Goal: Book appointment/travel/reservation

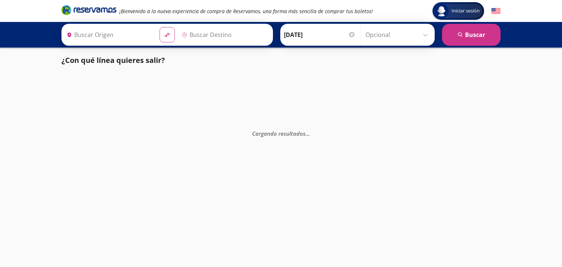
type input "[GEOGRAPHIC_DATA], [GEOGRAPHIC_DATA]"
type input "[GEOGRAPHIC_DATA][PERSON_NAME], [GEOGRAPHIC_DATA]"
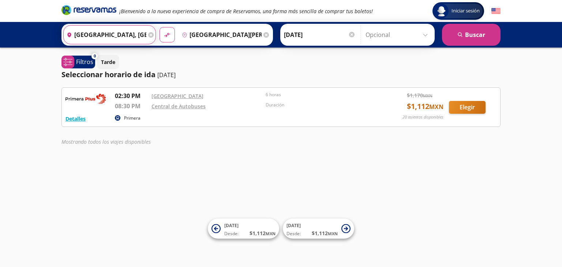
click at [116, 35] on input "[GEOGRAPHIC_DATA], [GEOGRAPHIC_DATA]" at bounding box center [105, 35] width 83 height 18
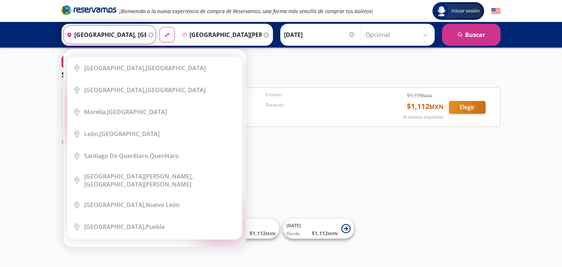
click at [148, 35] on icon at bounding box center [150, 34] width 5 height 5
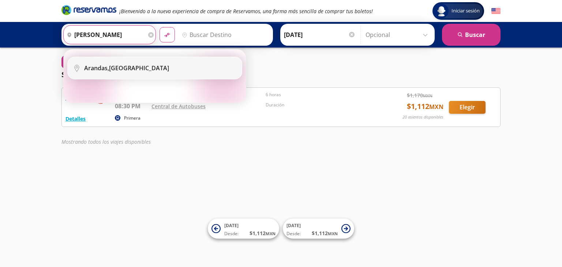
click at [100, 72] on li "City Icon [GEOGRAPHIC_DATA], [GEOGRAPHIC_DATA]" at bounding box center [155, 68] width 174 height 22
type input "[GEOGRAPHIC_DATA], [GEOGRAPHIC_DATA]"
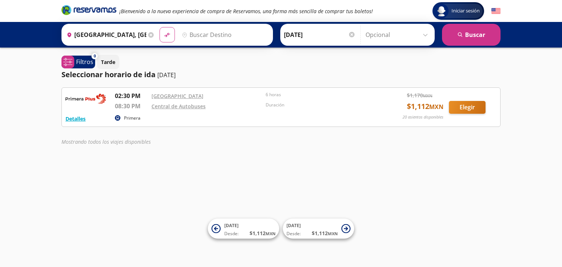
click at [187, 34] on input "Destino" at bounding box center [224, 35] width 90 height 18
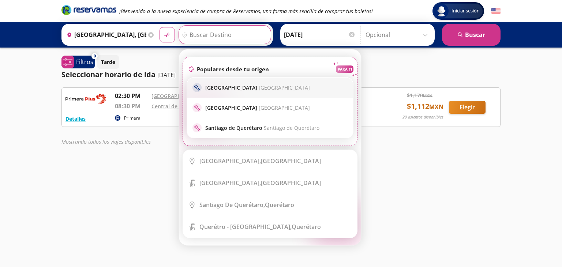
click at [240, 90] on p "[GEOGRAPHIC_DATA] [GEOGRAPHIC_DATA]" at bounding box center [257, 87] width 105 height 7
type input "[GEOGRAPHIC_DATA], [GEOGRAPHIC_DATA]"
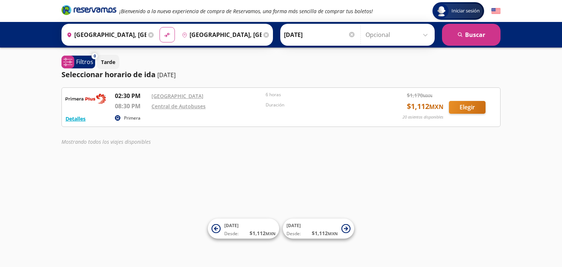
click at [298, 37] on input "[DATE]" at bounding box center [320, 35] width 72 height 18
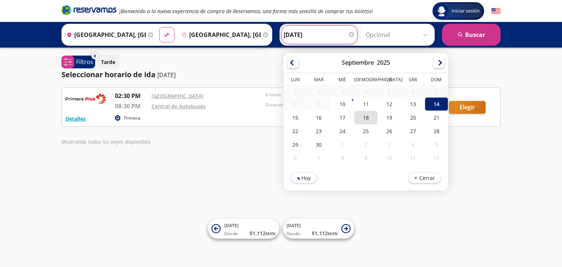
click at [359, 119] on div "18" at bounding box center [365, 118] width 23 height 14
type input "[DATE]"
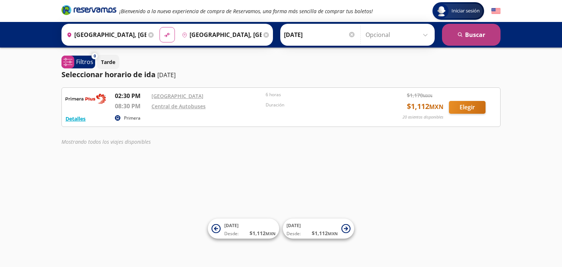
click at [468, 36] on button "search [GEOGRAPHIC_DATA]" at bounding box center [471, 35] width 59 height 22
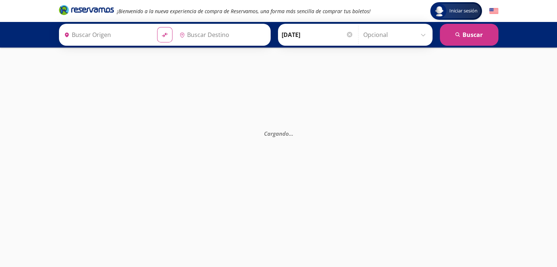
type input "[GEOGRAPHIC_DATA], [GEOGRAPHIC_DATA]"
